Goal: Task Accomplishment & Management: Manage account settings

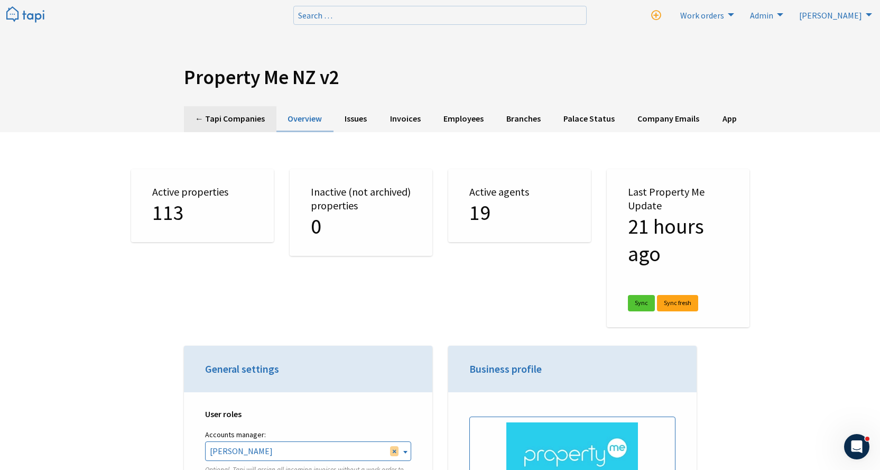
scroll to position [2398, 0]
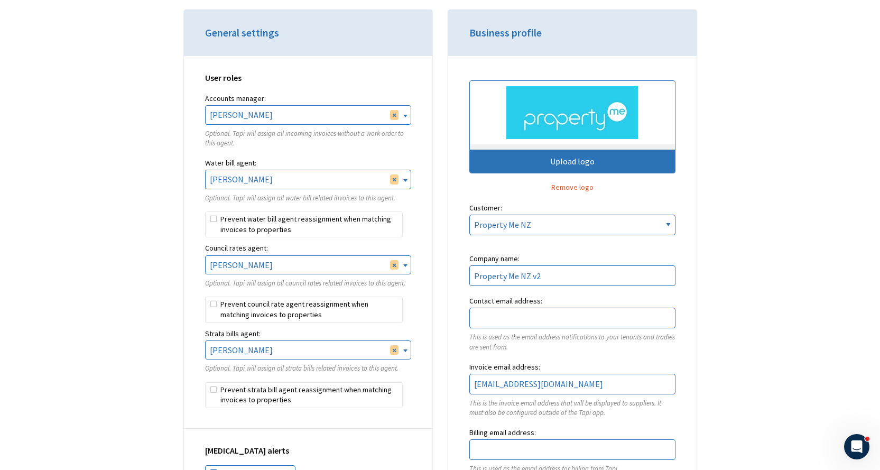
scroll to position [317, 0]
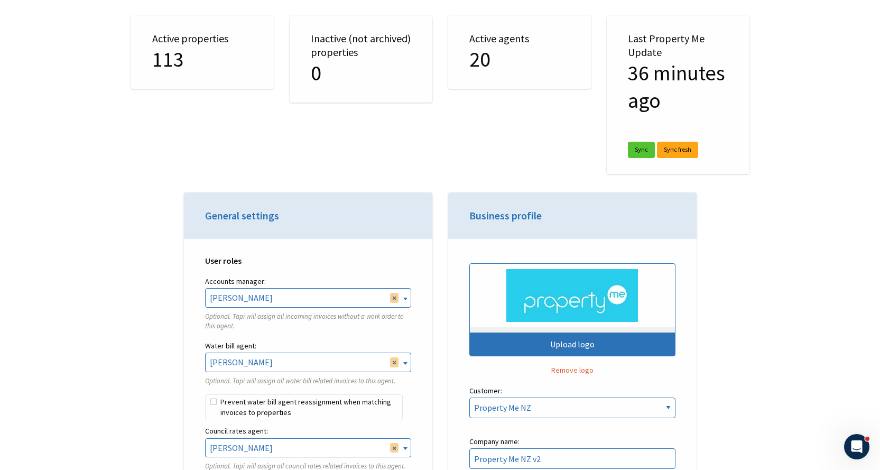
scroll to position [0, 0]
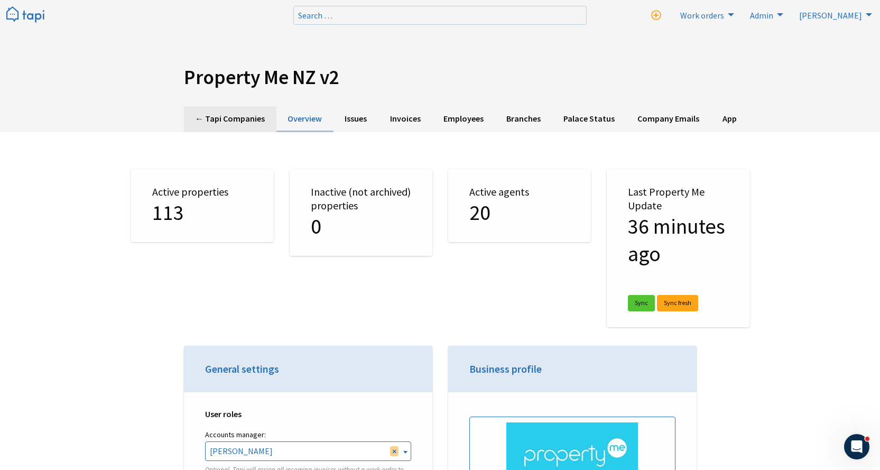
click at [230, 116] on link "← Tapi Companies" at bounding box center [230, 119] width 92 height 26
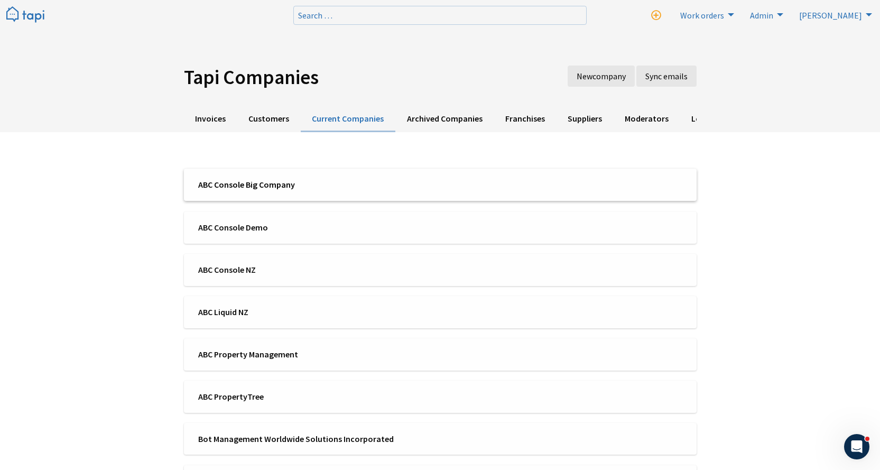
click at [257, 182] on span "ABC Console Big Company" at bounding box center [315, 185] width 235 height 12
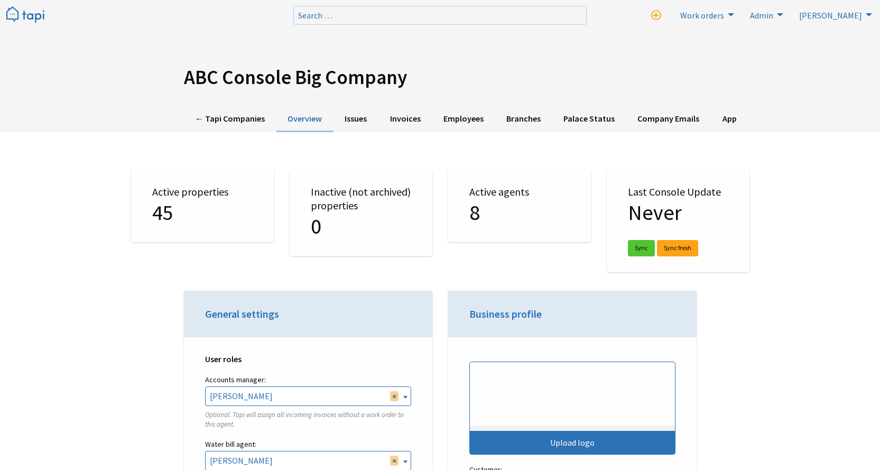
select select "TAPI"
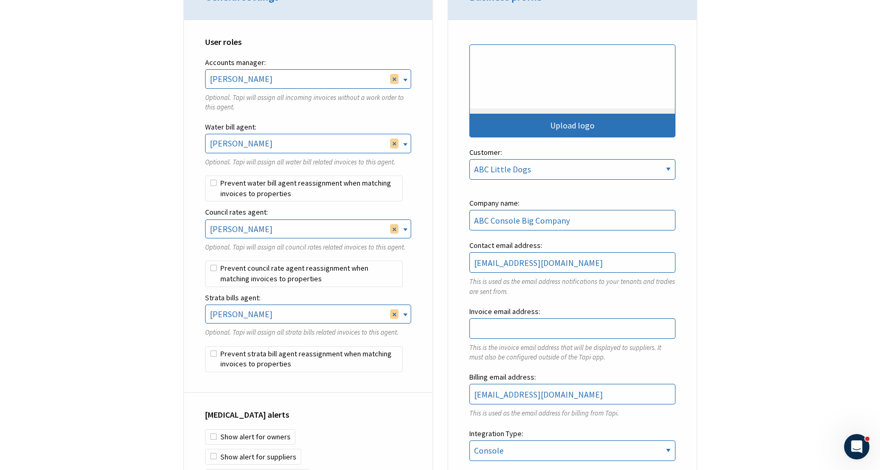
scroll to position [264, 0]
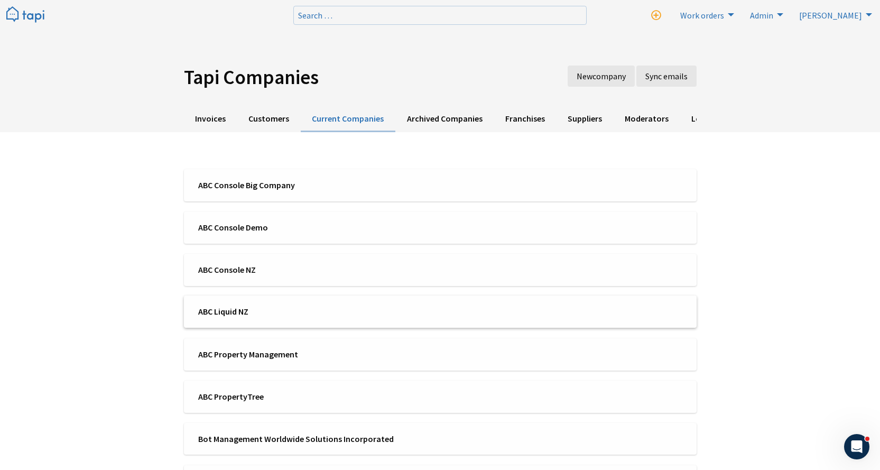
click at [323, 304] on li "ABC Liquid NZ" at bounding box center [440, 311] width 513 height 32
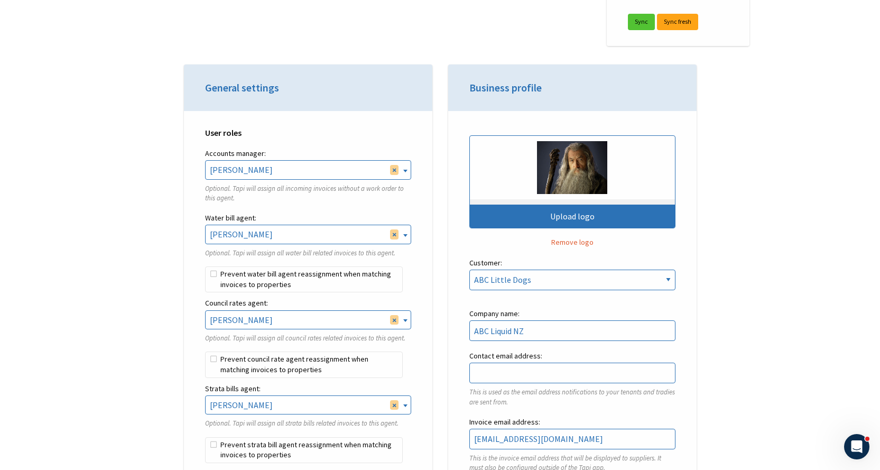
scroll to position [317, 0]
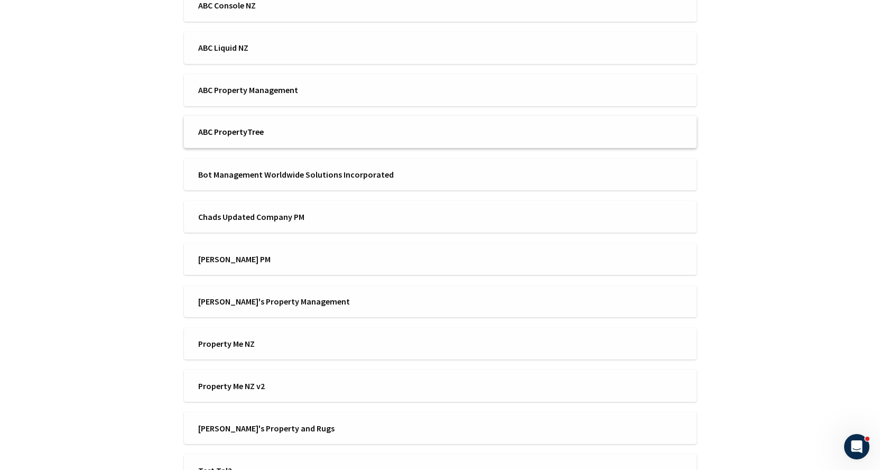
click at [244, 137] on span "ABC PropertyTree" at bounding box center [315, 132] width 235 height 12
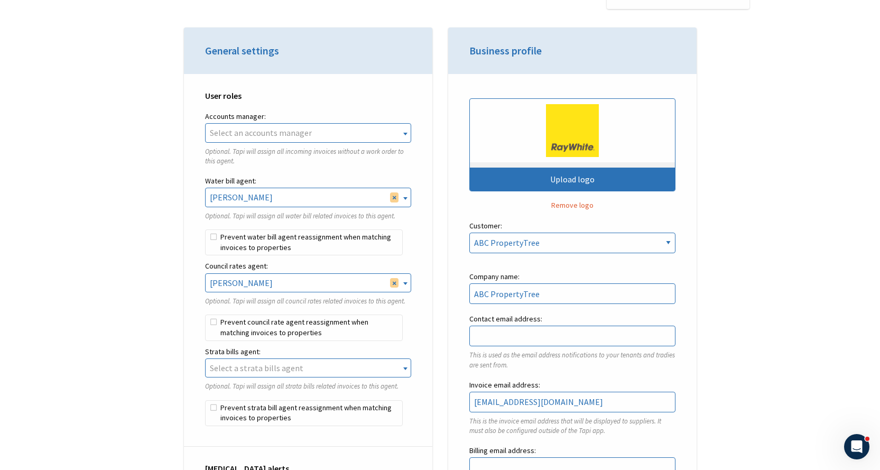
scroll to position [317, 0]
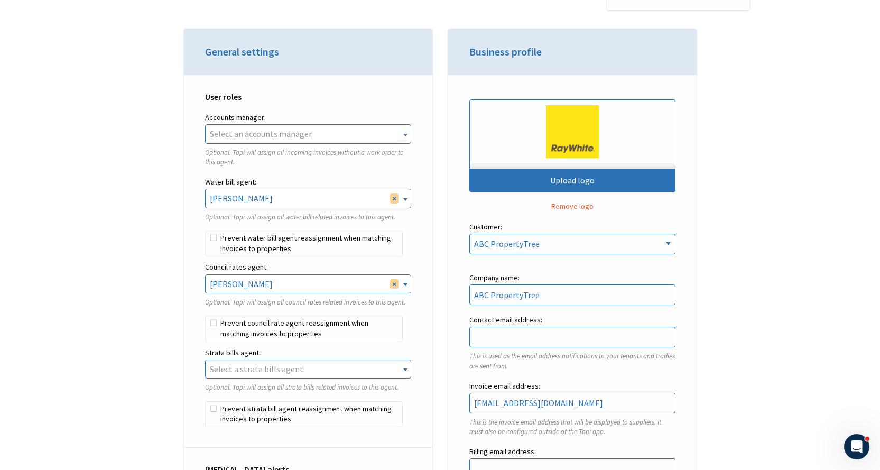
click at [313, 138] on span "Select an accounts manager" at bounding box center [308, 134] width 205 height 18
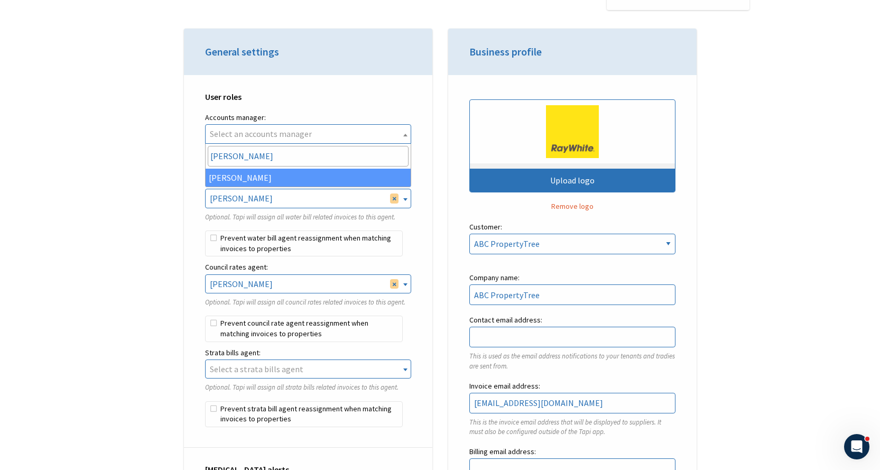
type input "josh"
select select "4f0d1358-ff0b-4056-a391-87d2b18c6e98"
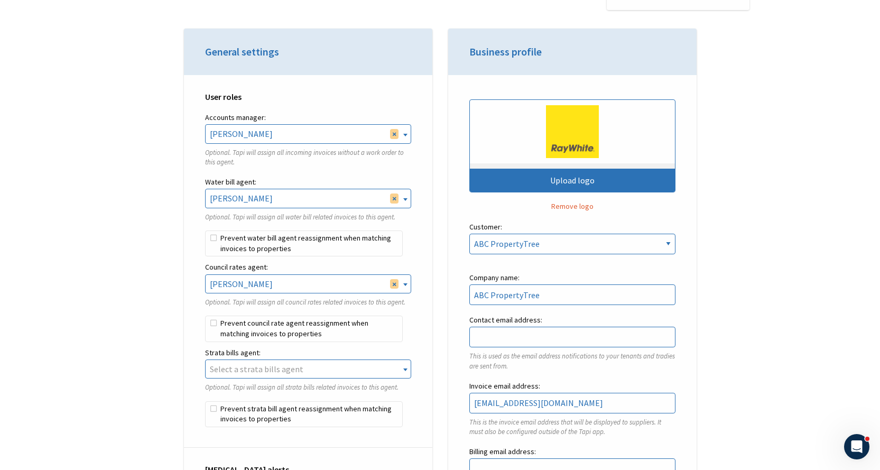
click at [247, 366] on span "Select a strata bills agent" at bounding box center [257, 369] width 94 height 11
click at [265, 357] on label "Strata bills agent:" at bounding box center [308, 352] width 206 height 13
click at [263, 372] on span "× Rebekah Osborne" at bounding box center [308, 369] width 205 height 18
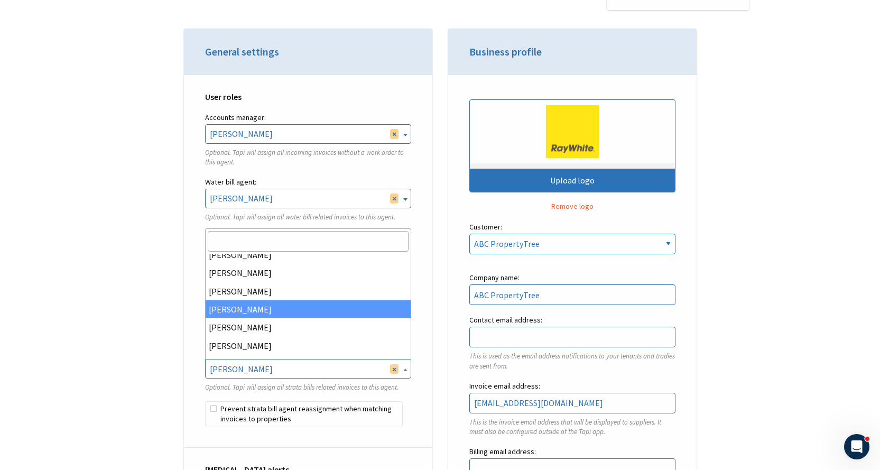
scroll to position [203, 0]
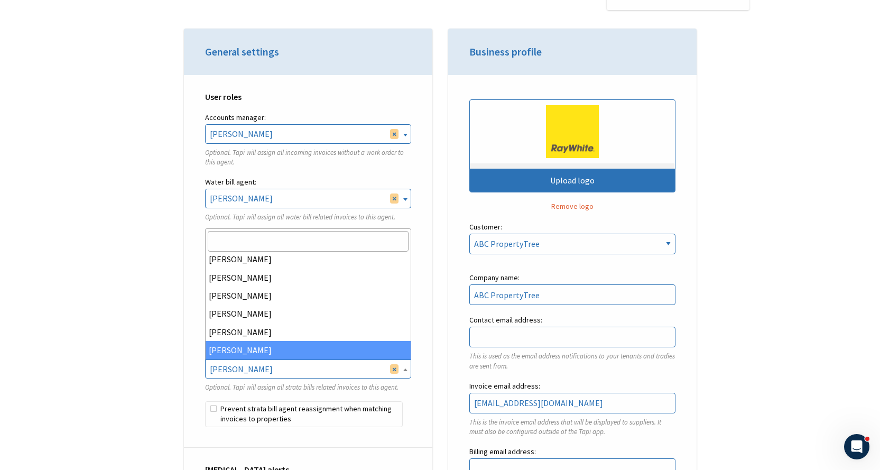
select select "b2f0f1ac-d56d-4903-a600-70a321c6b607"
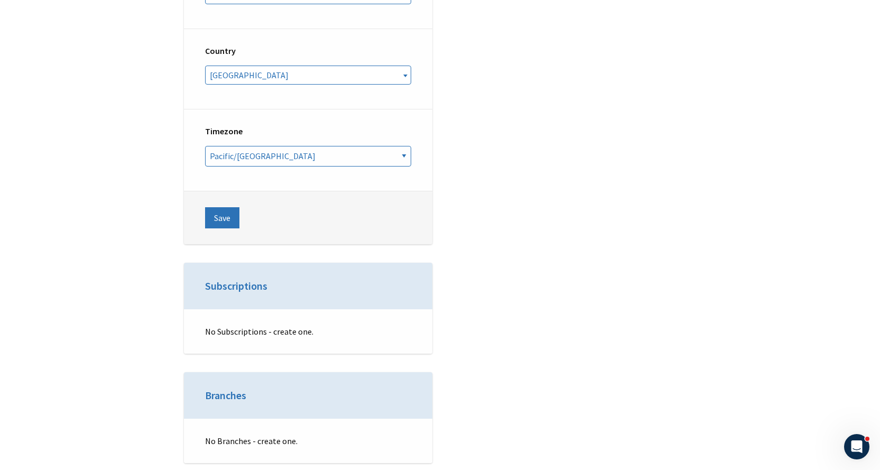
scroll to position [4017, 0]
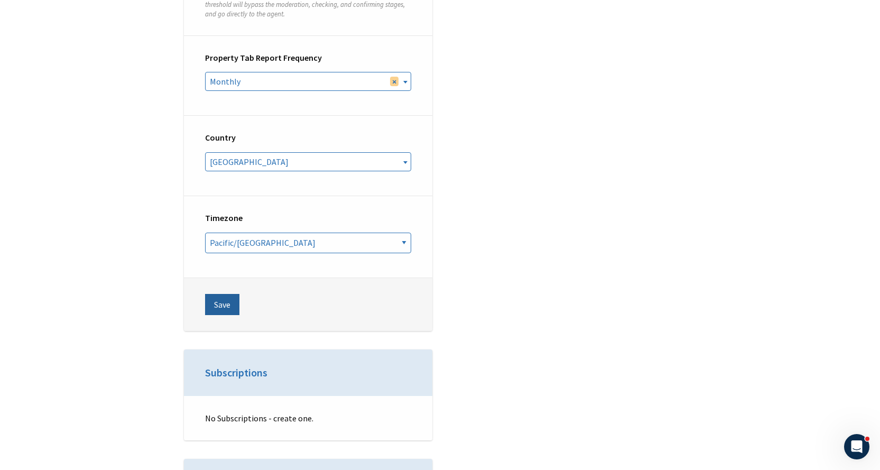
click at [224, 294] on button "Save" at bounding box center [222, 304] width 34 height 21
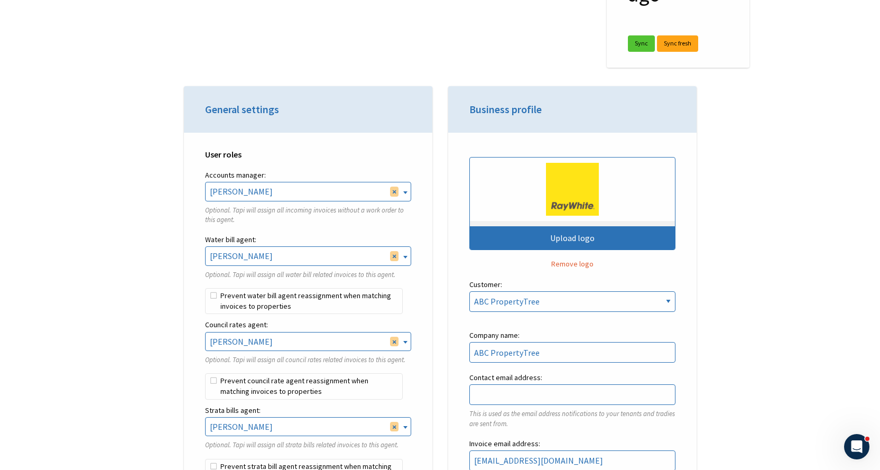
scroll to position [264, 0]
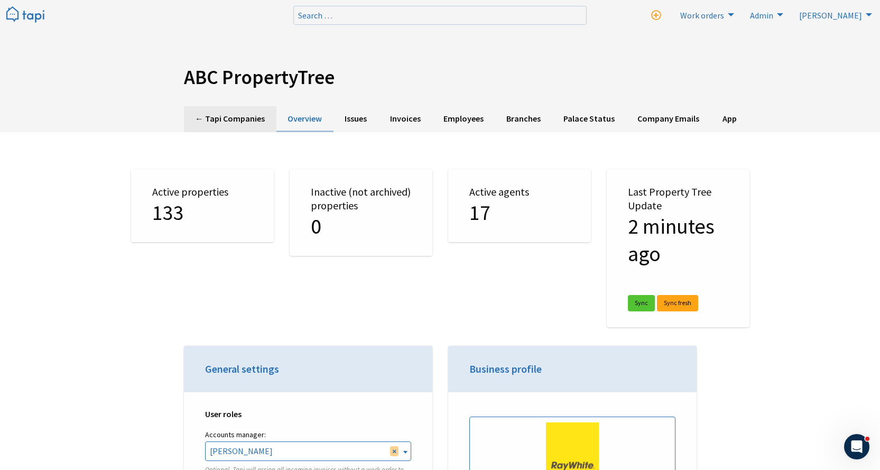
click at [249, 117] on link "← Tapi Companies" at bounding box center [230, 119] width 92 height 26
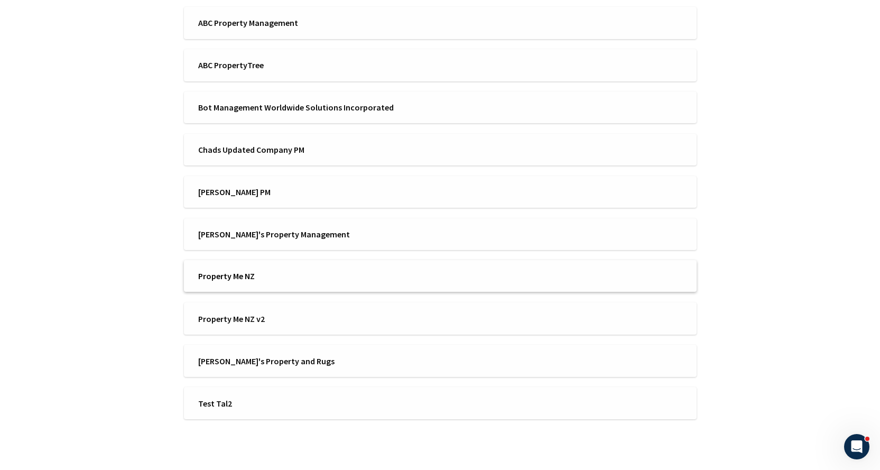
scroll to position [333, 0]
click at [282, 320] on span "Property Me NZ v2" at bounding box center [315, 317] width 235 height 12
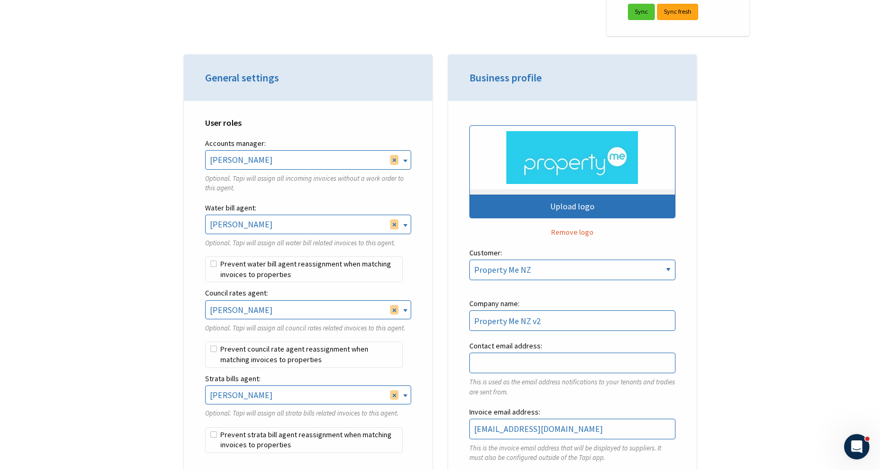
scroll to position [317, 0]
